Goal: Connect with others: Connect with other users

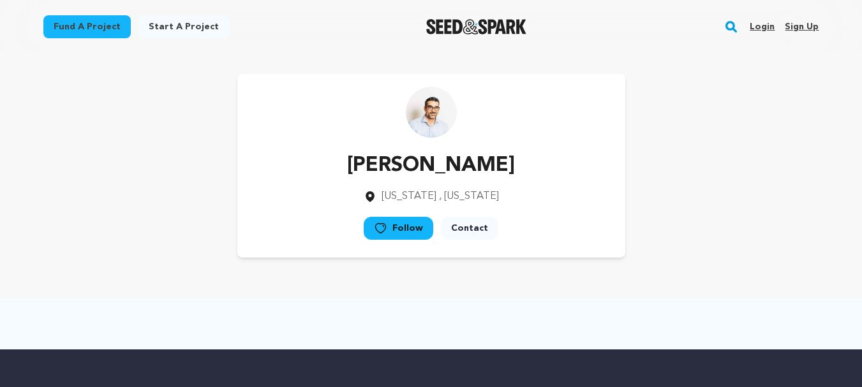
click at [808, 24] on link "Sign up" at bounding box center [802, 27] width 34 height 20
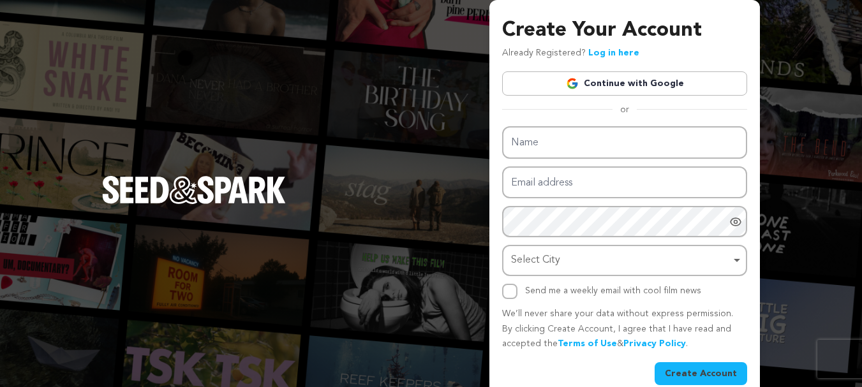
click at [587, 86] on link "Continue with Google" at bounding box center [624, 83] width 245 height 24
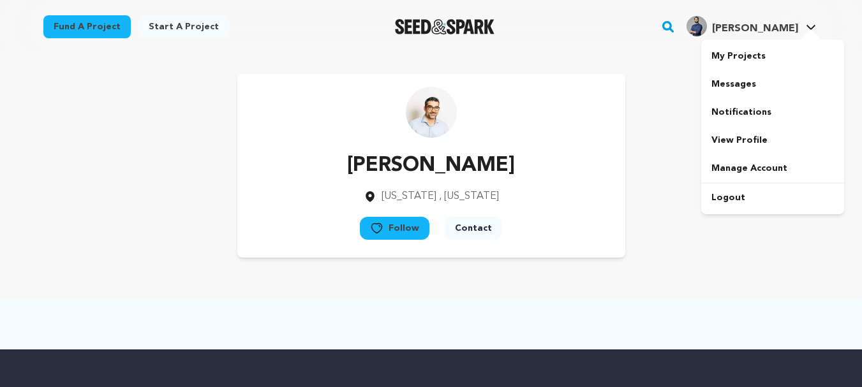
click at [778, 34] on h4 "[PERSON_NAME]" at bounding box center [755, 28] width 86 height 15
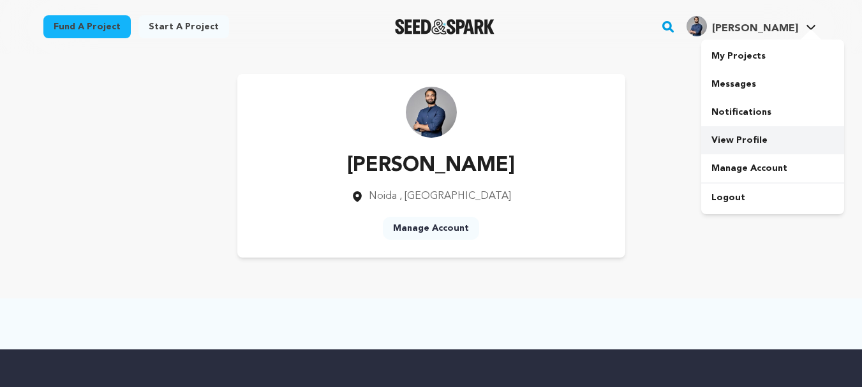
click at [747, 147] on link "View Profile" at bounding box center [772, 140] width 143 height 28
